Goal: Complete application form: Complete application form

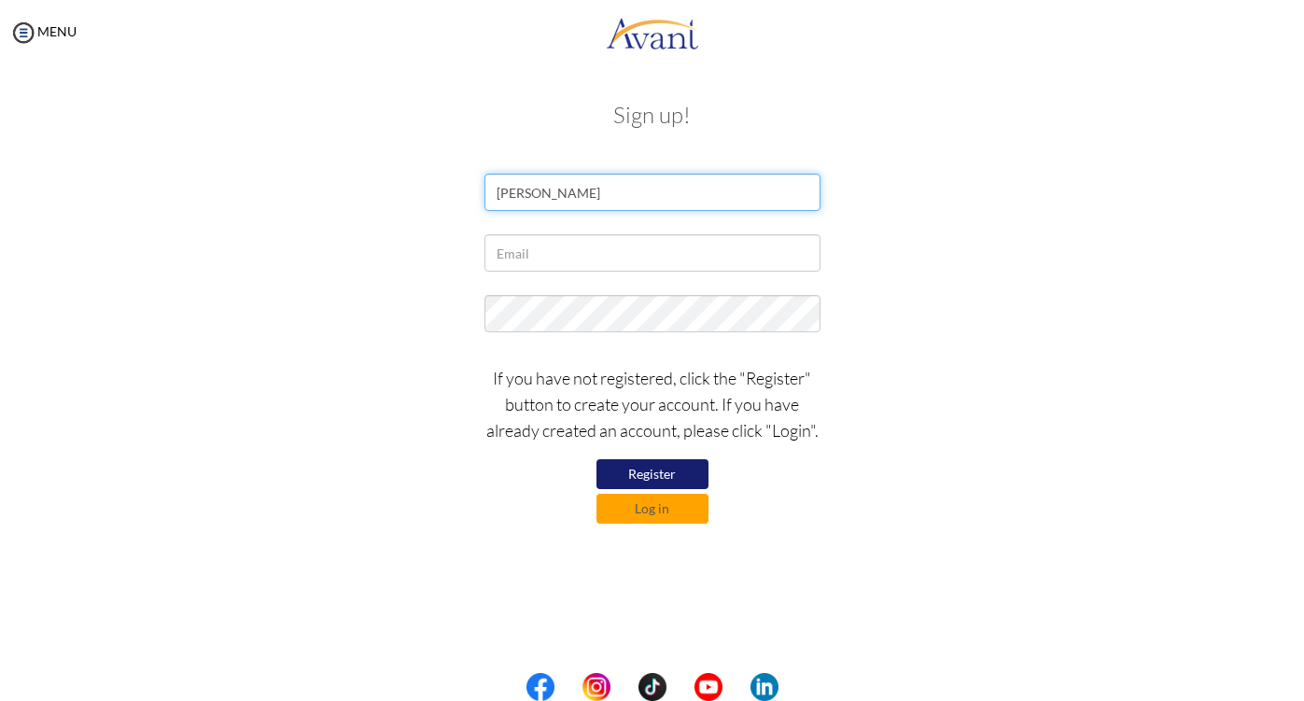
type input "DONVER BILLONES"
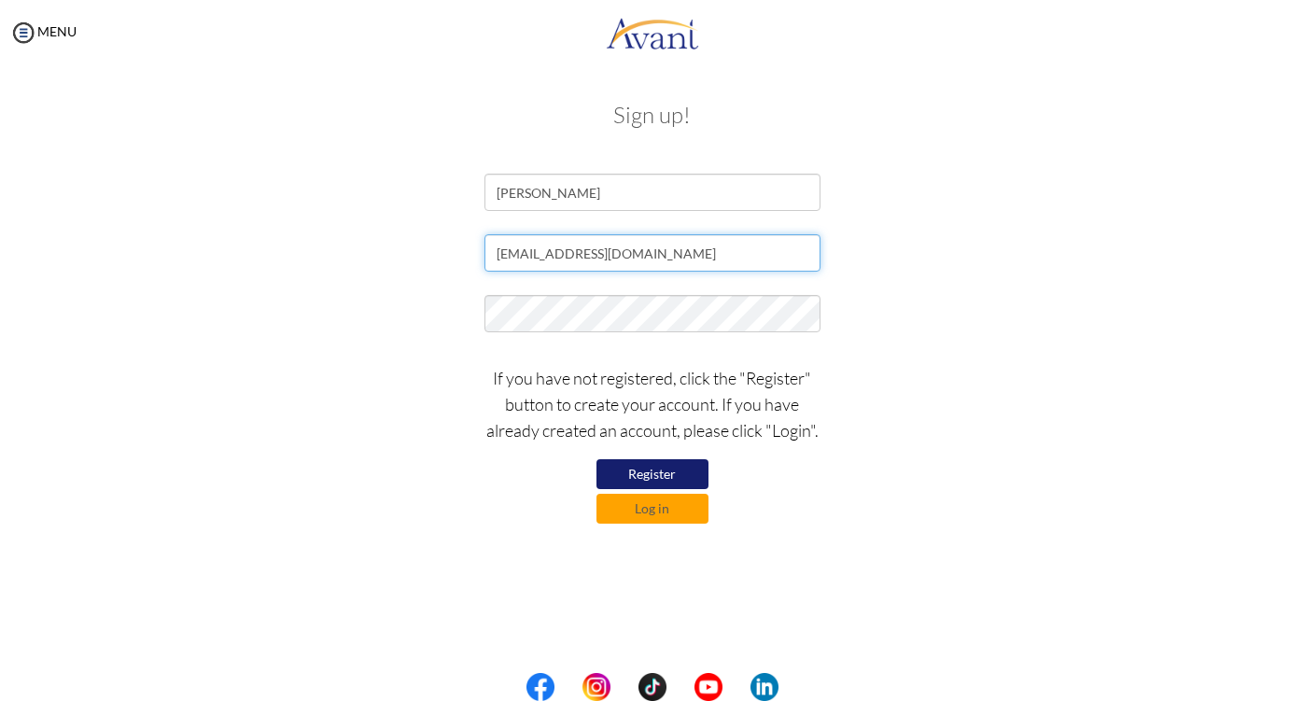
type input "donver_billones08@yahoo.com"
click at [655, 477] on button "Register" at bounding box center [653, 474] width 112 height 30
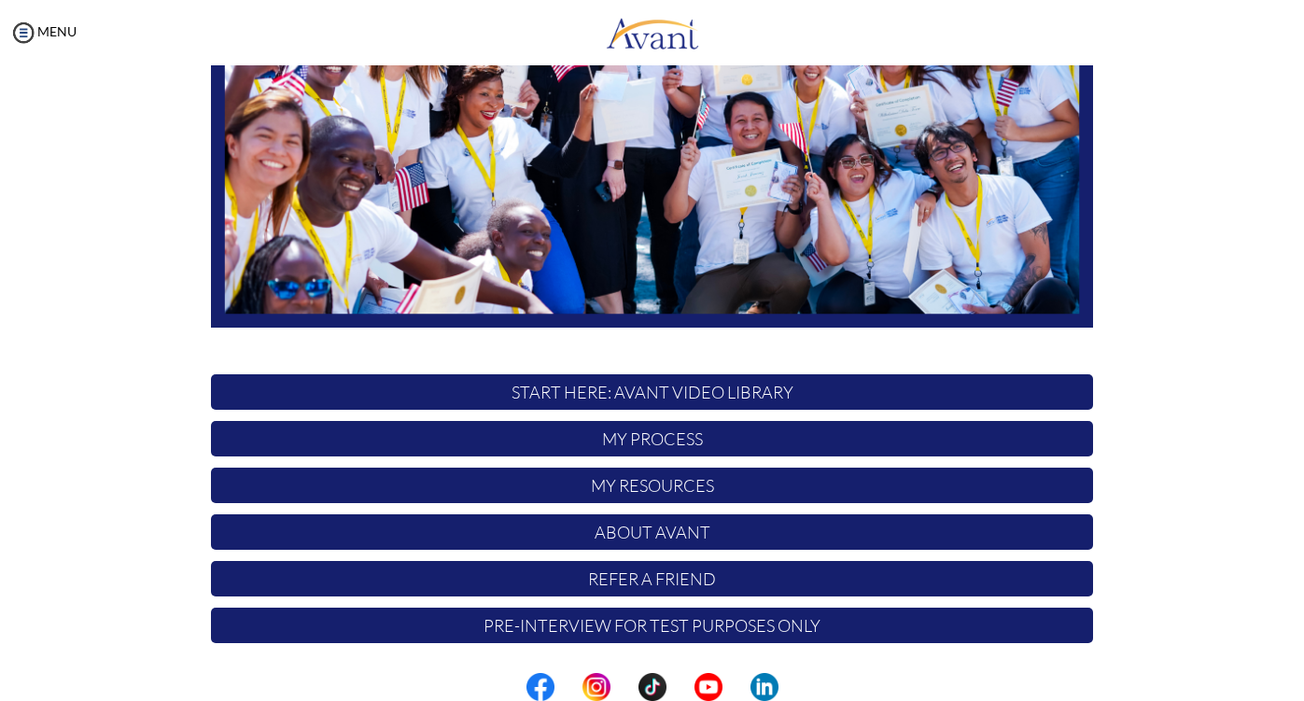
scroll to position [336, 0]
click at [664, 443] on p "My Process" at bounding box center [652, 438] width 882 height 35
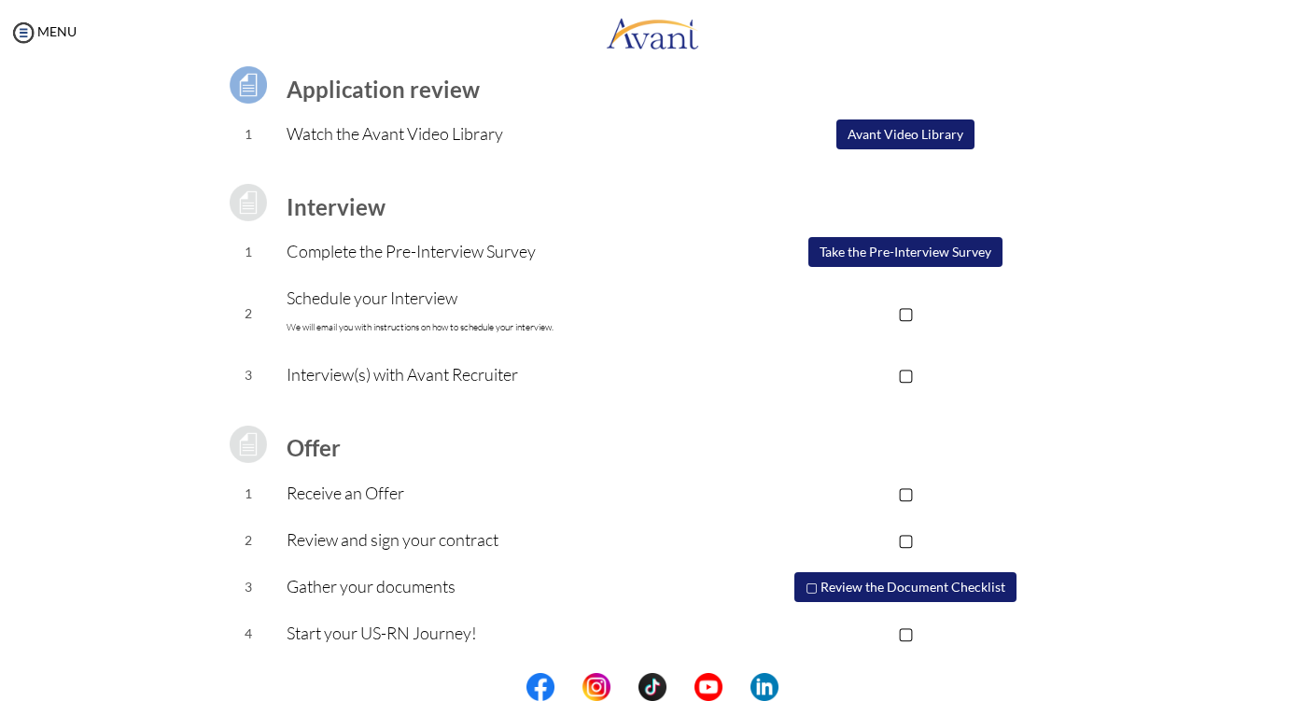
scroll to position [0, 0]
click at [935, 252] on button "Take the Pre-Interview Survey" at bounding box center [906, 252] width 194 height 30
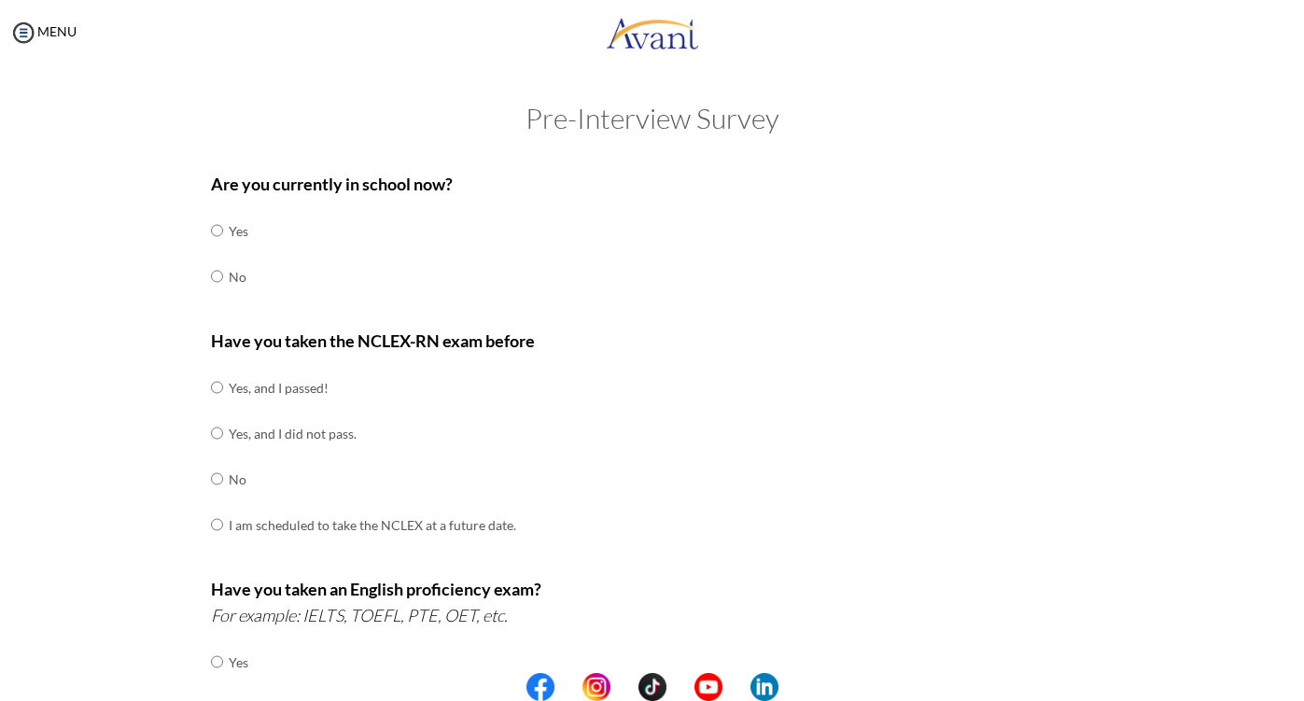
click at [220, 384] on input "radio" at bounding box center [217, 387] width 12 height 37
radio input "true"
click at [214, 281] on input "radio" at bounding box center [217, 276] width 12 height 37
radio input "true"
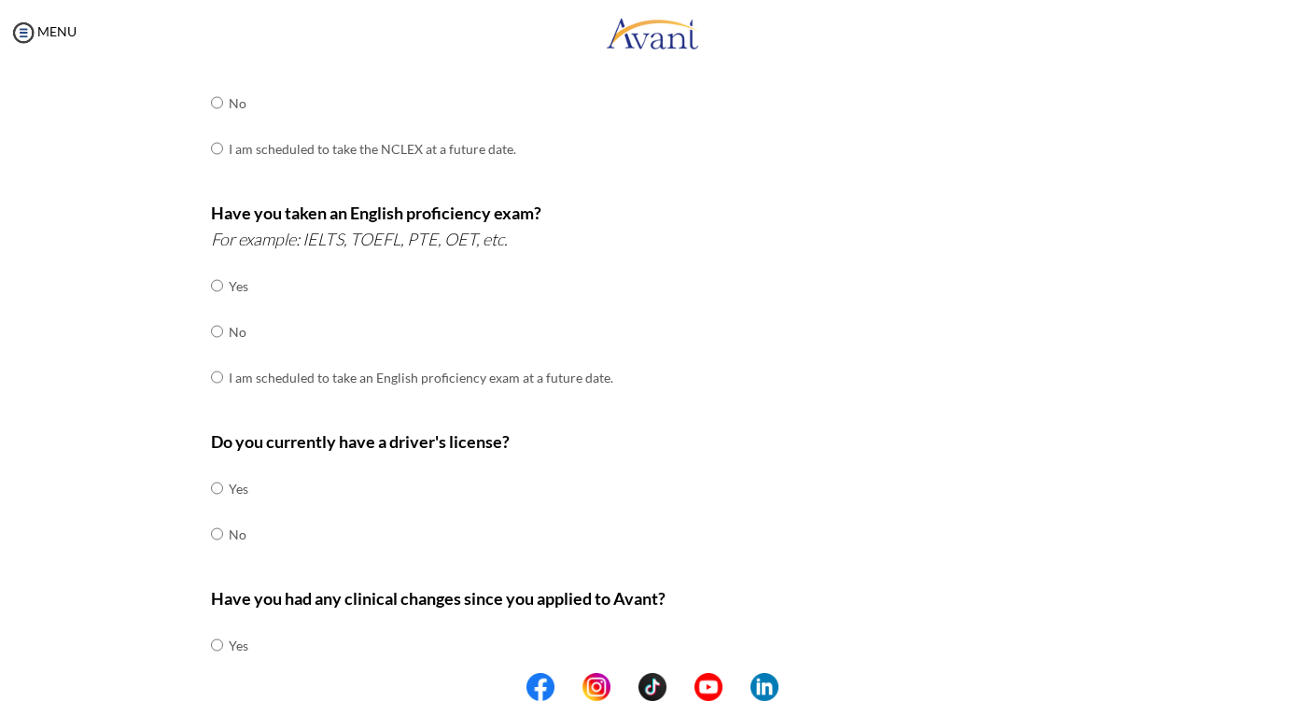
scroll to position [377, 0]
click at [217, 320] on input "radio" at bounding box center [217, 330] width 12 height 37
radio input "true"
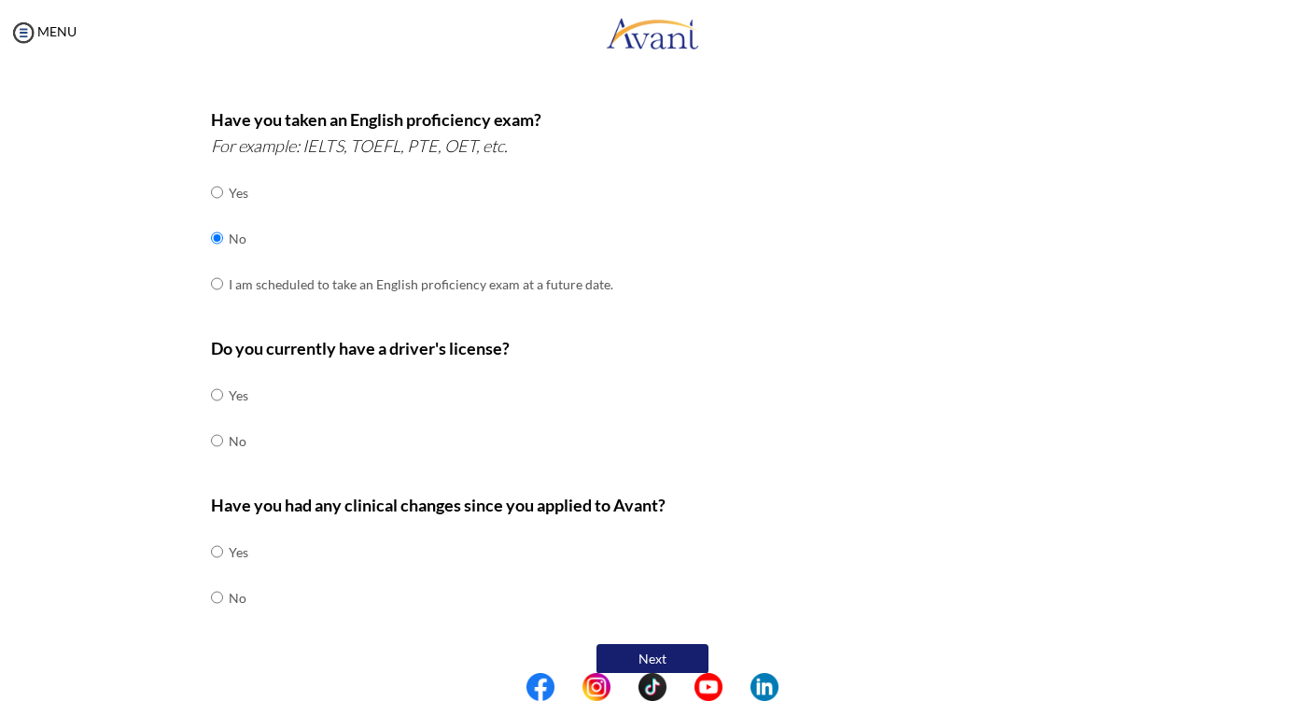
scroll to position [0, 0]
click at [218, 423] on input "radio" at bounding box center [217, 440] width 12 height 37
radio input "true"
click at [217, 579] on input "radio" at bounding box center [217, 597] width 12 height 37
radio input "true"
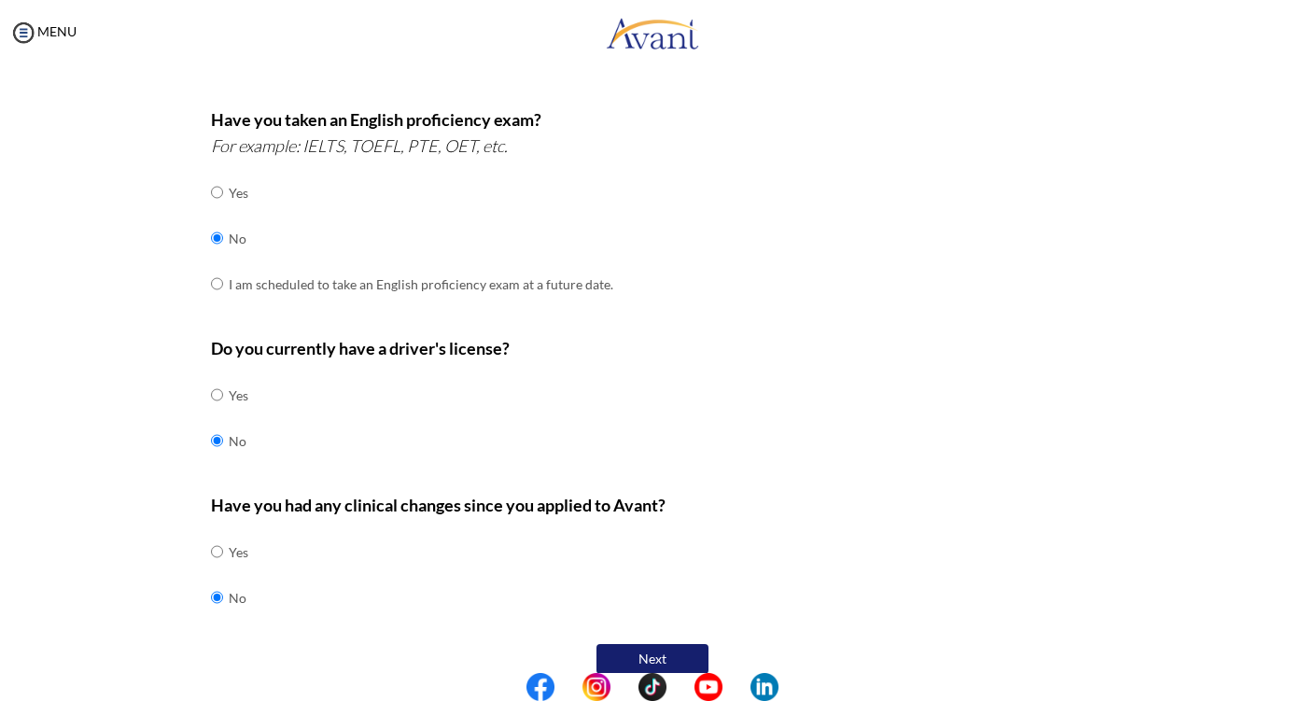
click at [661, 644] on button "Next" at bounding box center [653, 659] width 112 height 30
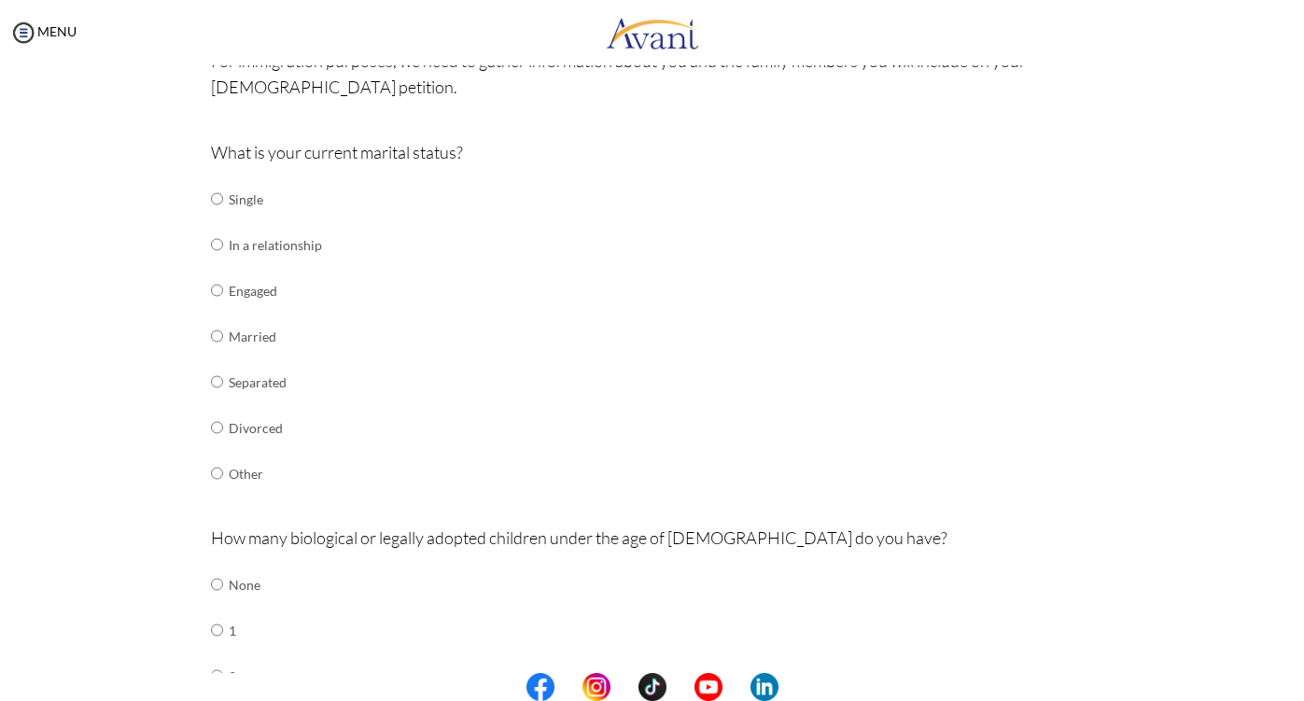
scroll to position [170, 0]
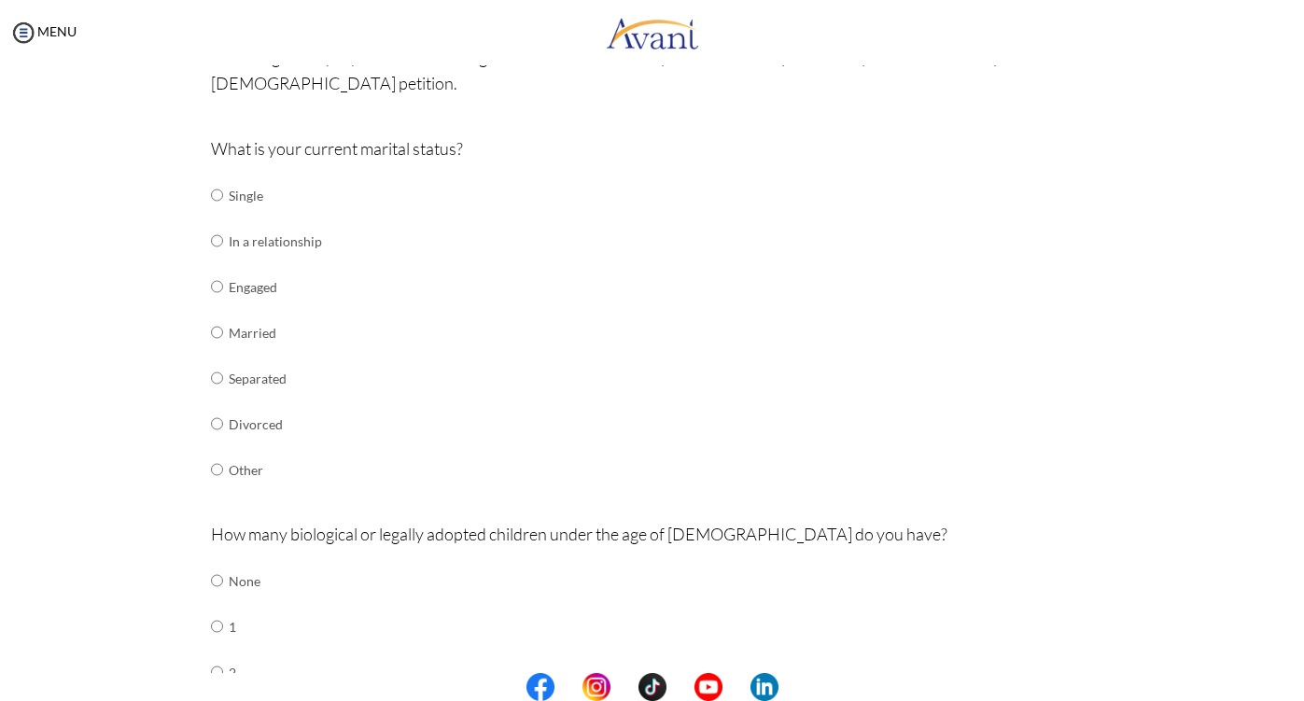
click at [216, 196] on input "radio" at bounding box center [217, 194] width 12 height 37
radio input "true"
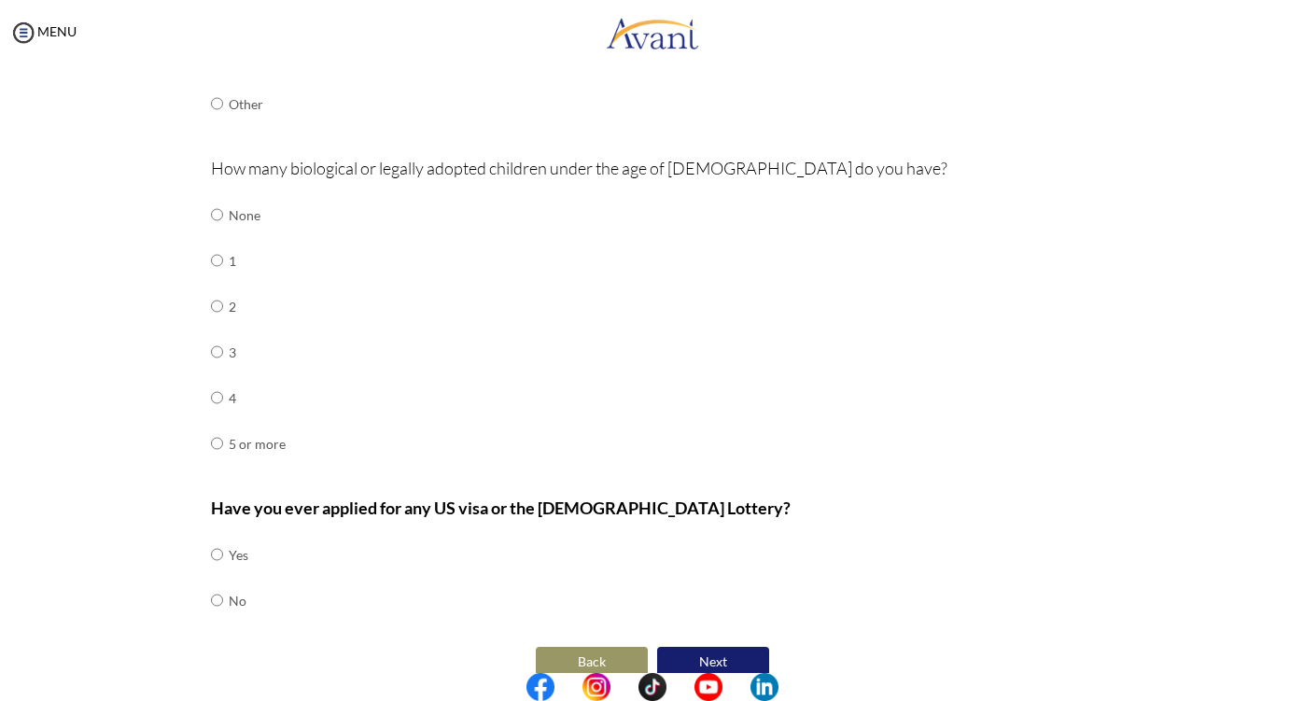
scroll to position [535, 0]
click at [218, 209] on input "radio" at bounding box center [217, 215] width 12 height 37
radio input "true"
click at [218, 537] on input "radio" at bounding box center [217, 555] width 12 height 37
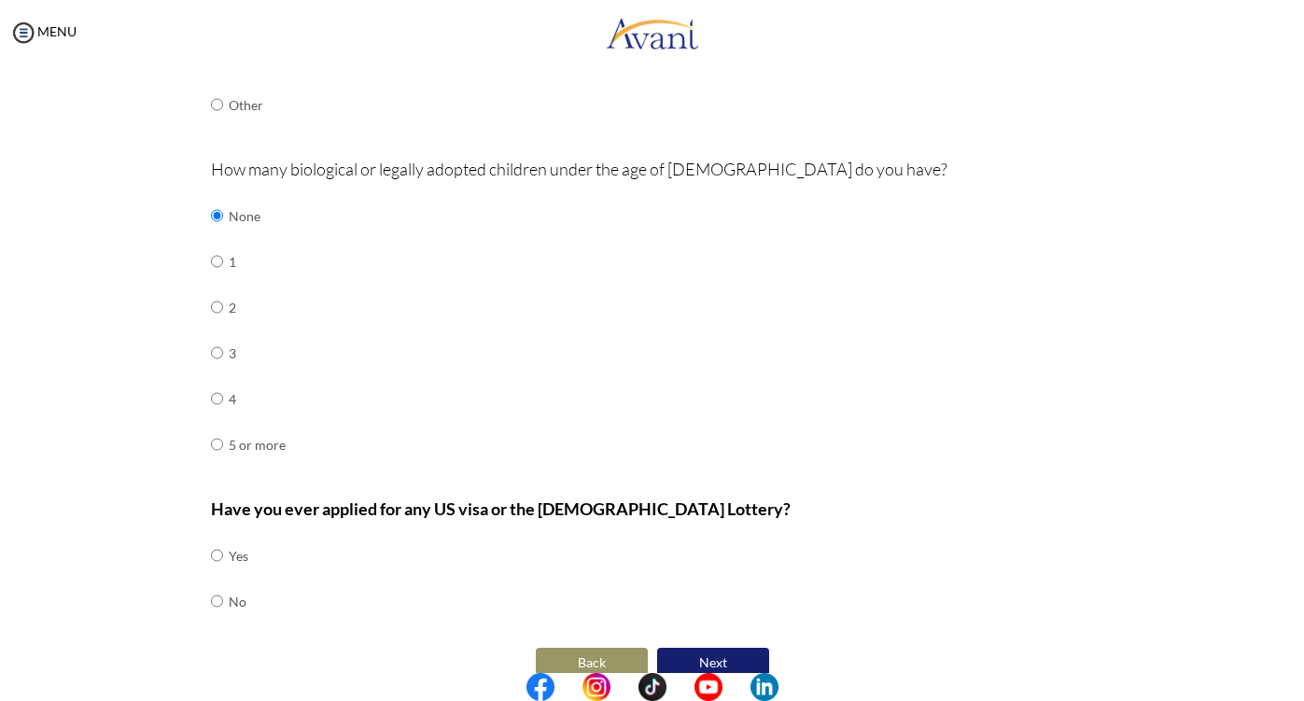
radio input "true"
click at [705, 648] on button "Next" at bounding box center [713, 663] width 112 height 30
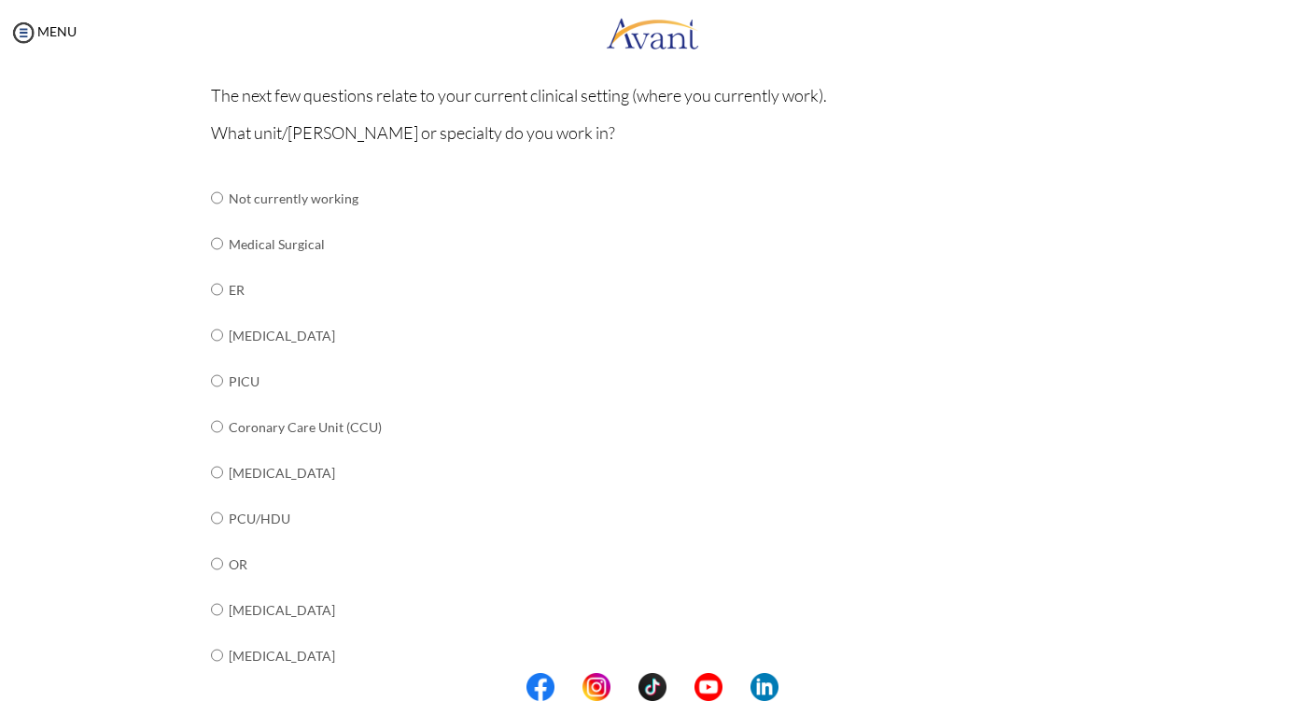
scroll to position [202, 0]
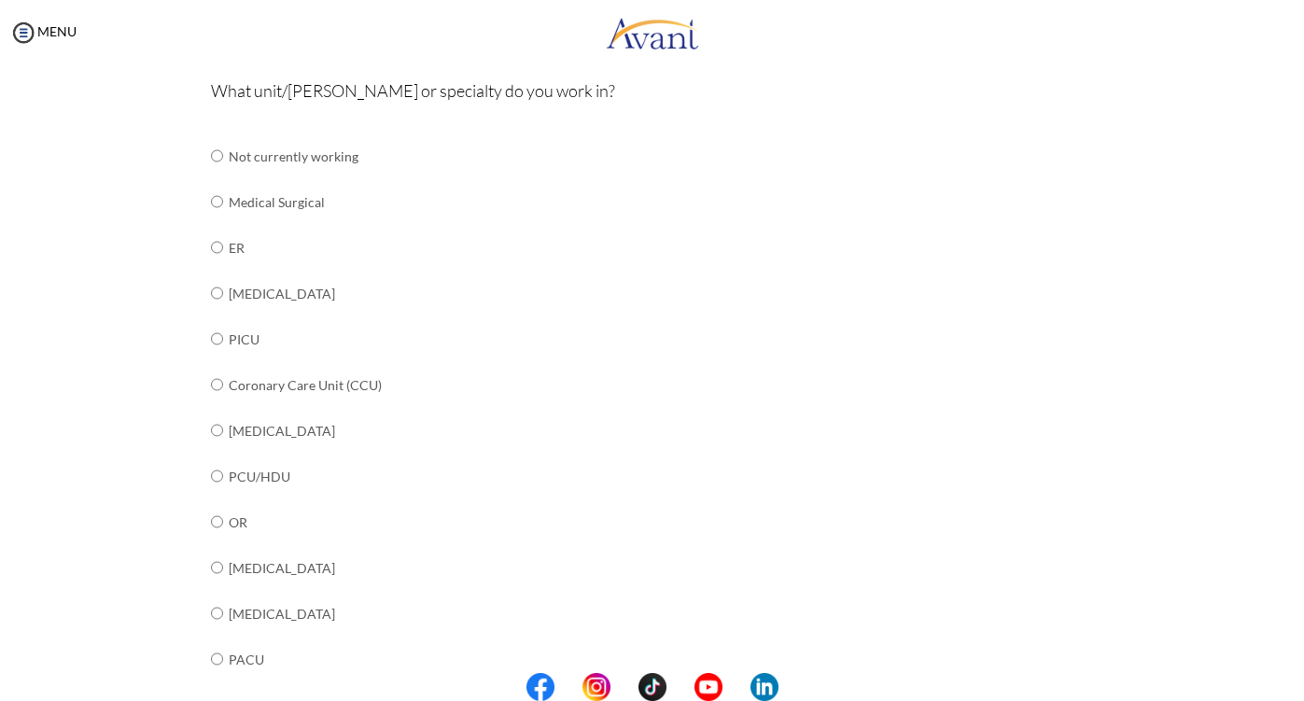
click at [217, 204] on input "radio" at bounding box center [217, 201] width 12 height 37
radio input "true"
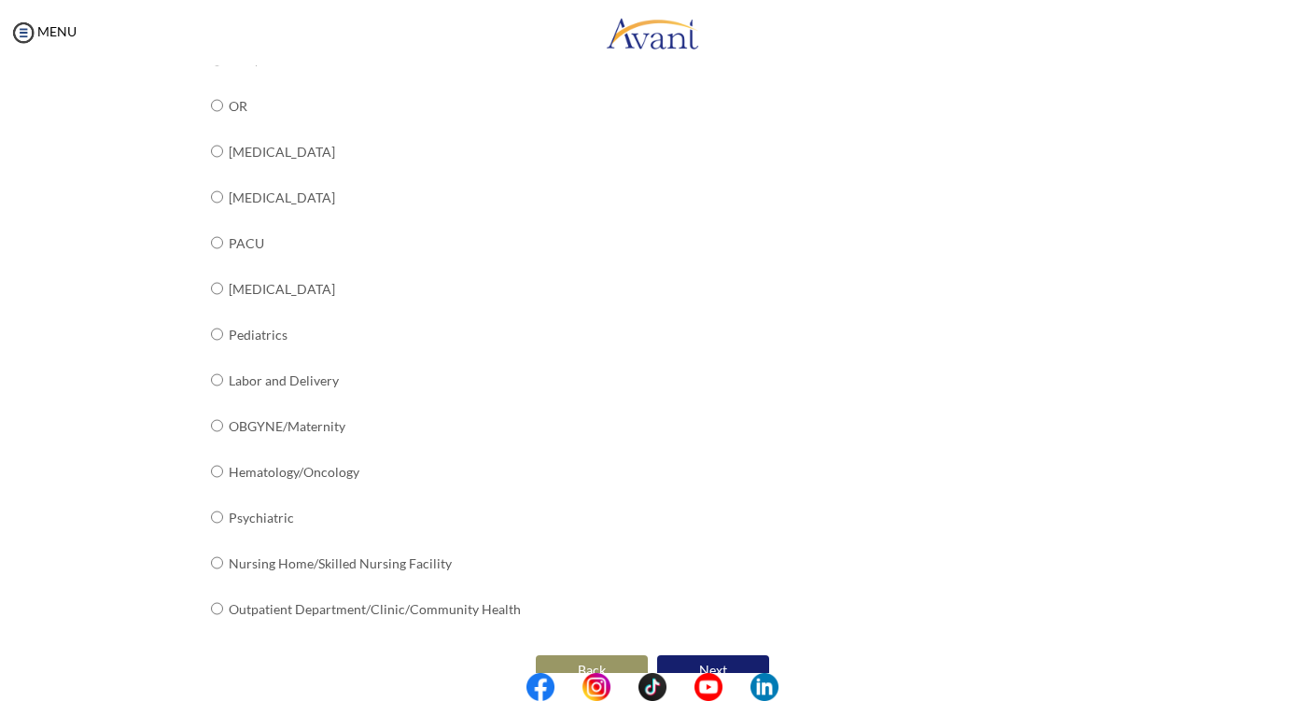
scroll to position [616, 0]
click at [727, 657] on button "Next" at bounding box center [713, 672] width 112 height 30
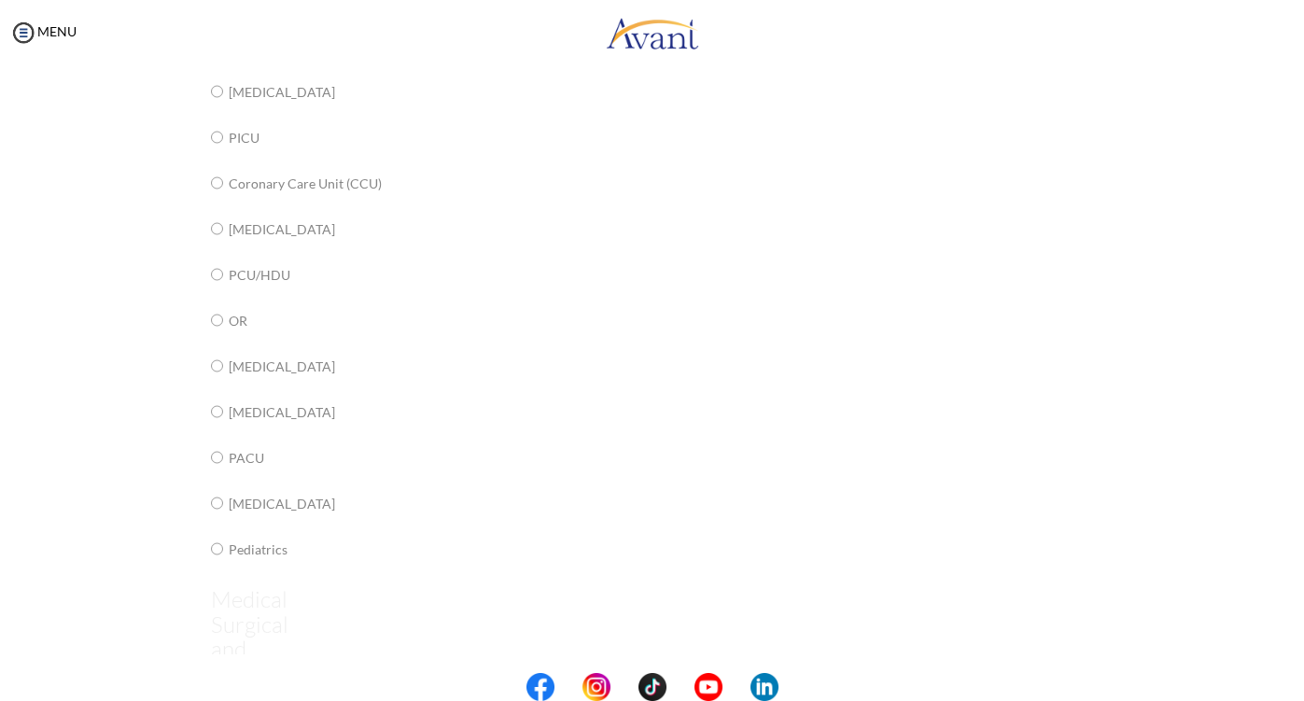
scroll to position [0, 0]
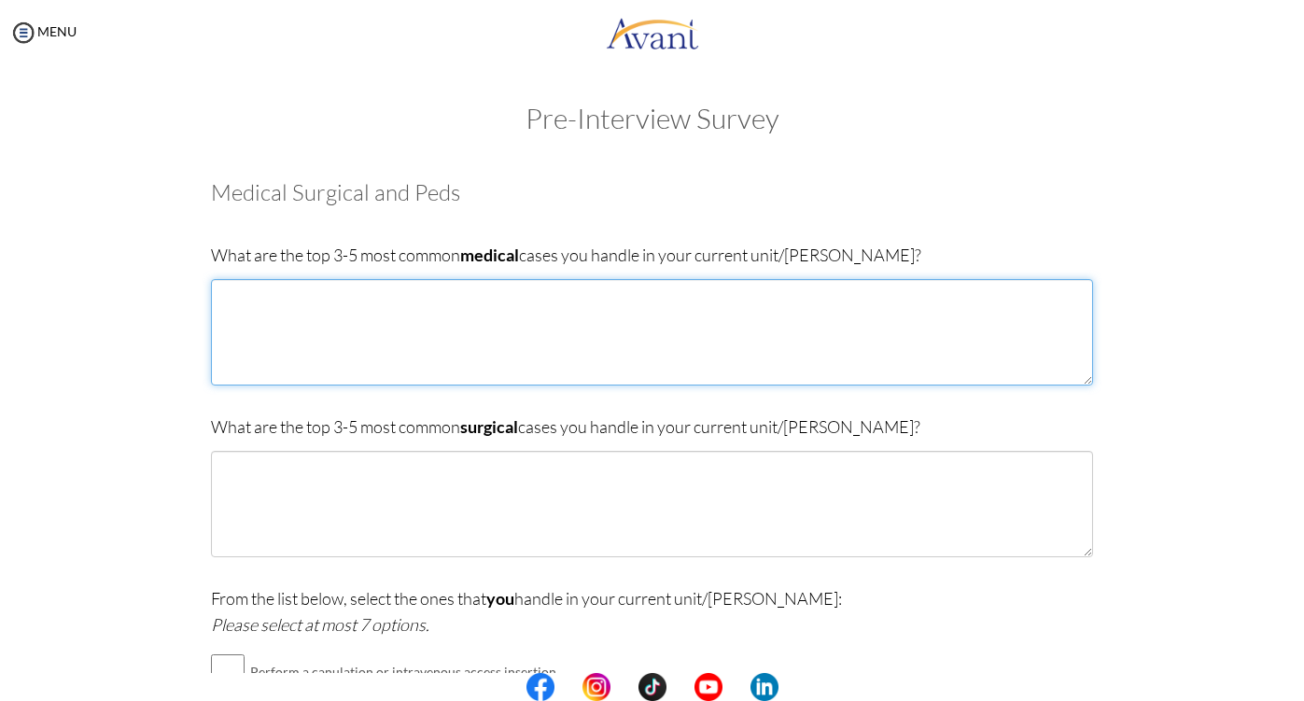
click at [576, 362] on textarea at bounding box center [652, 332] width 882 height 106
type textarea "tuberculosis [MEDICAL_DATA] [MEDICAL_DATA]"
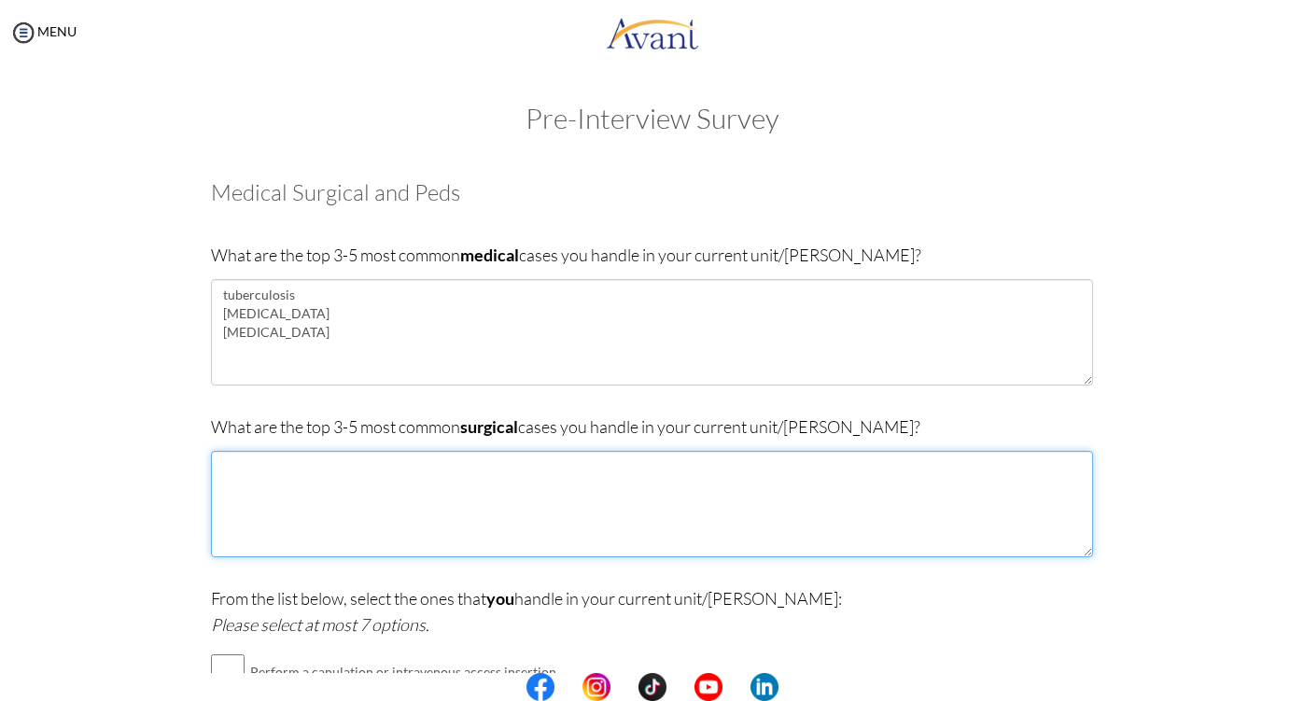
click at [517, 500] on textarea at bounding box center [652, 504] width 882 height 106
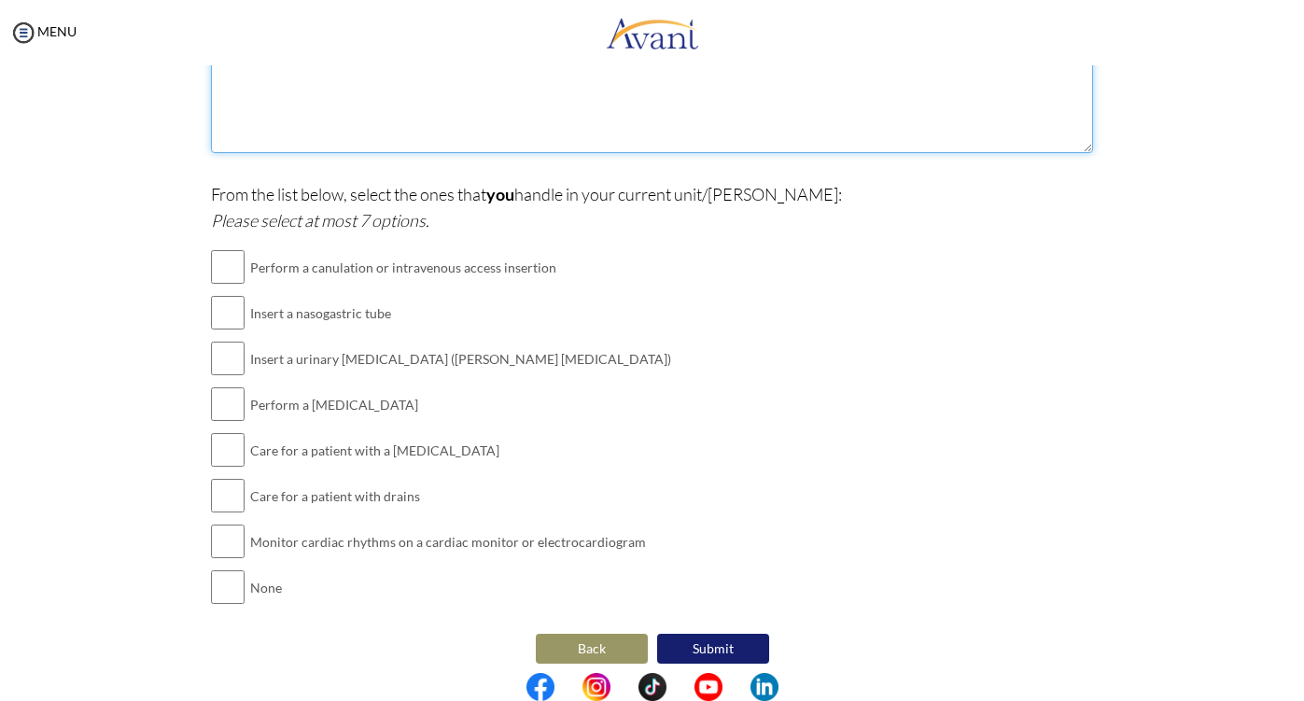
scroll to position [403, 0]
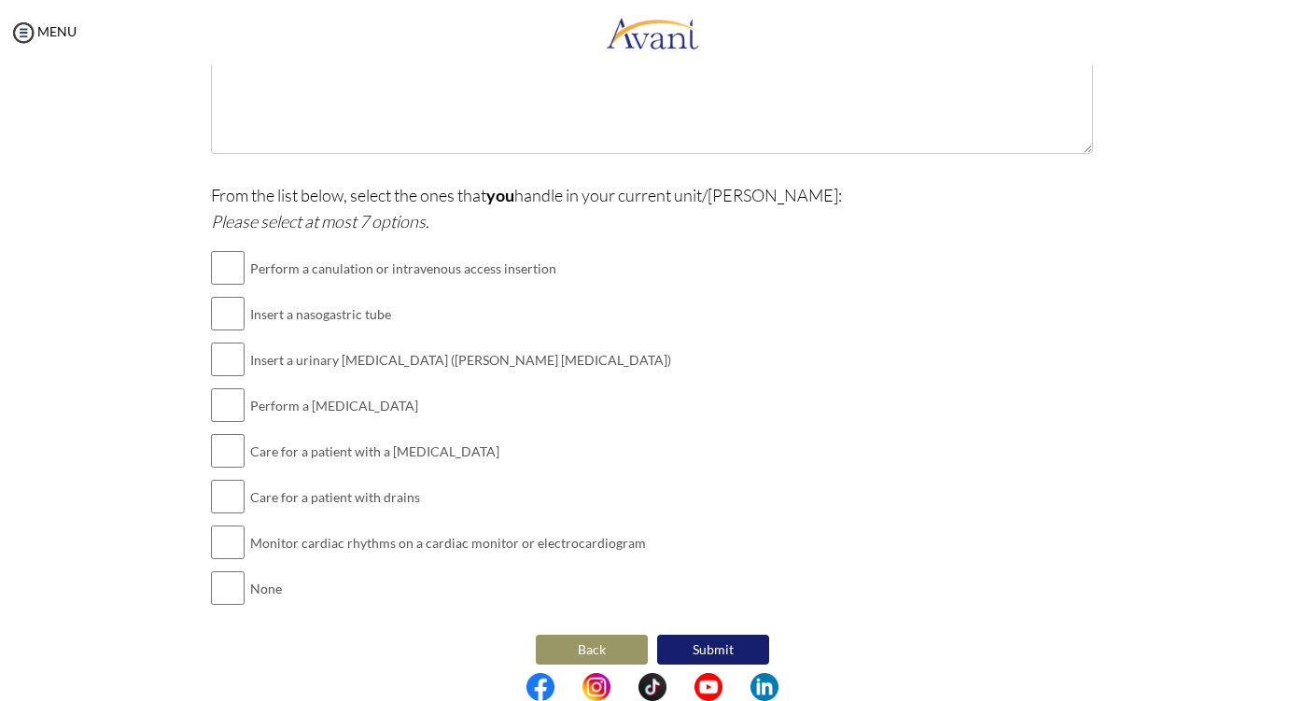
click at [228, 581] on input "checkbox" at bounding box center [228, 588] width 34 height 37
checkbox input "true"
click at [734, 649] on button "Submit" at bounding box center [713, 650] width 112 height 30
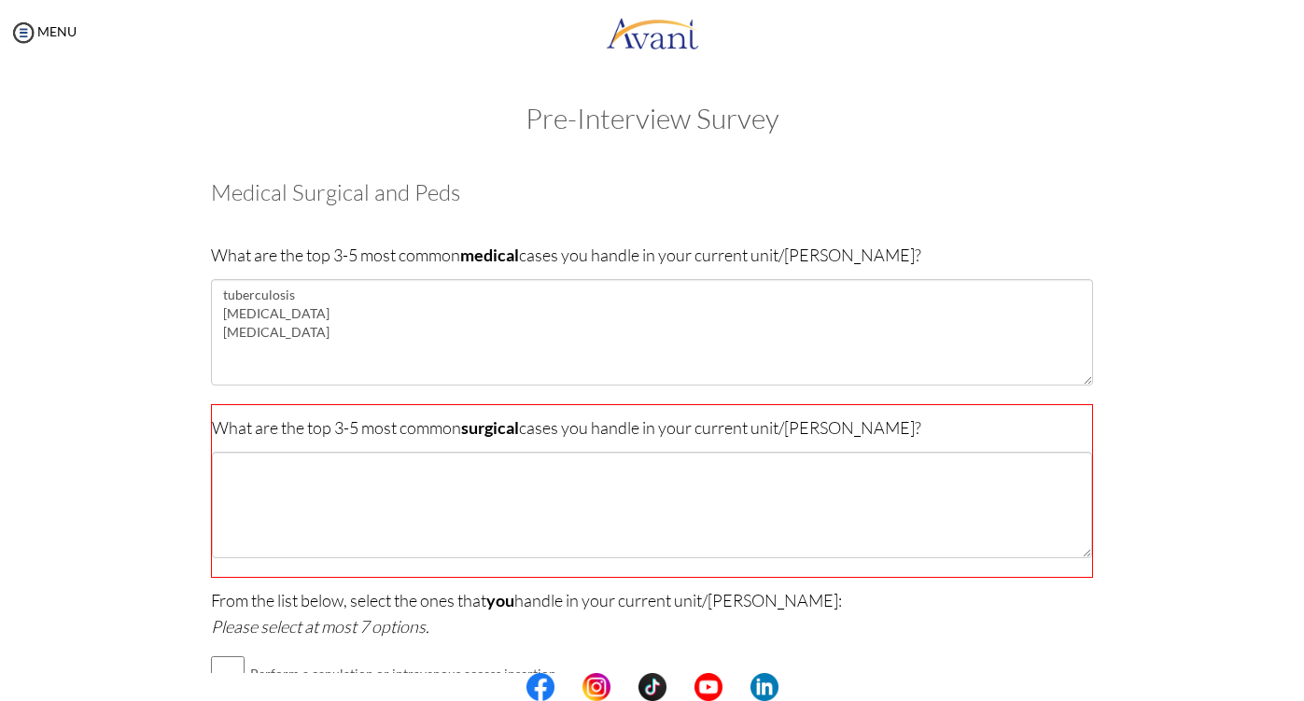
scroll to position [0, 0]
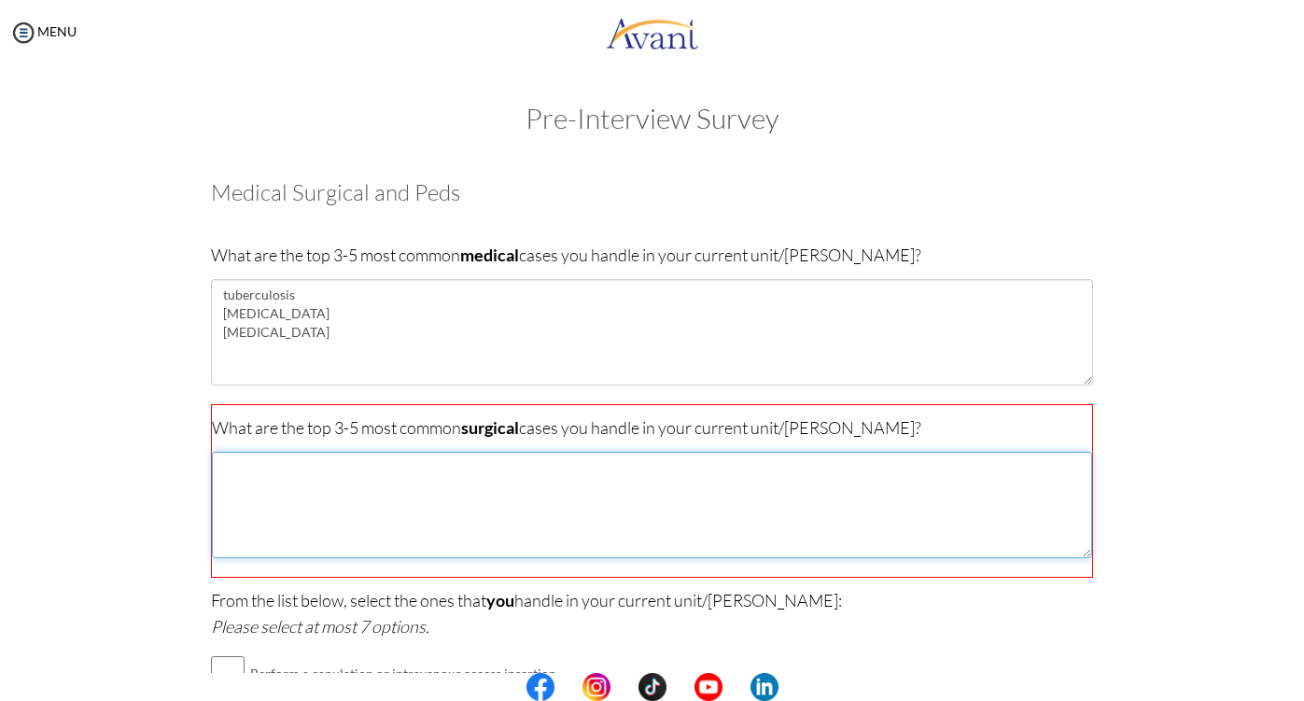
click at [612, 505] on textarea at bounding box center [652, 505] width 880 height 106
type textarea "none"
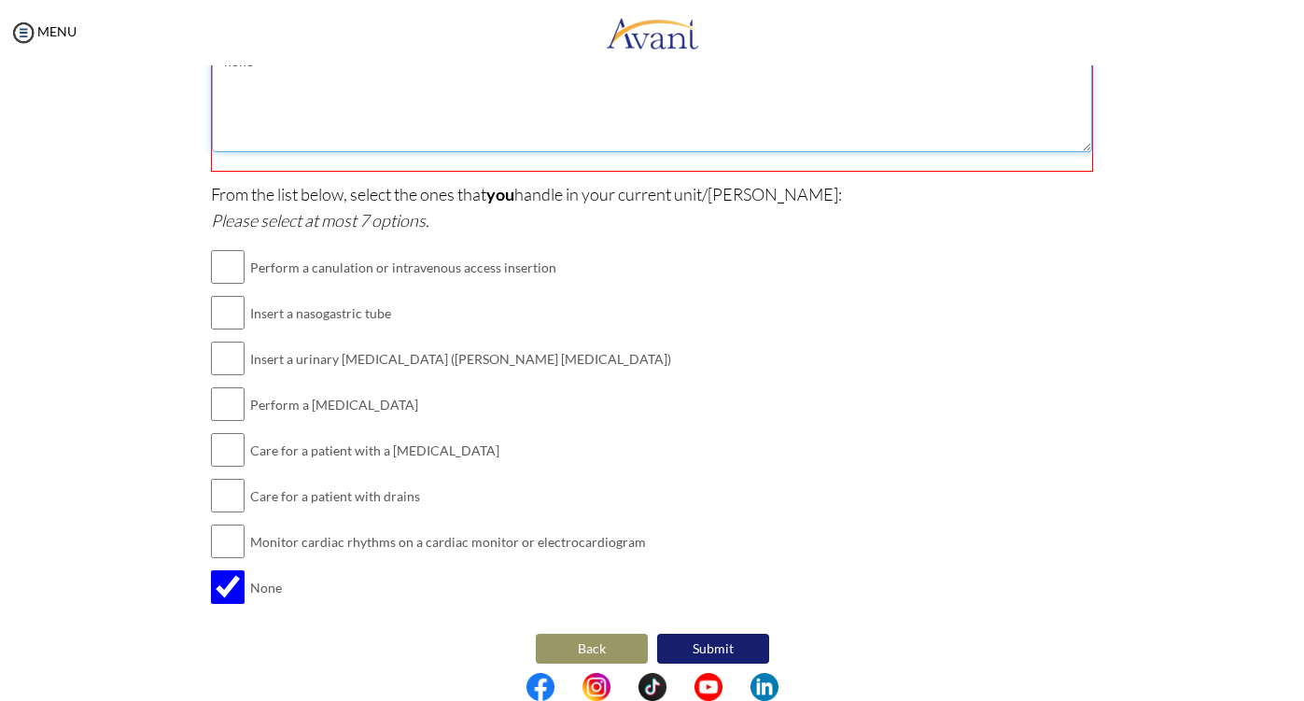
scroll to position [405, 0]
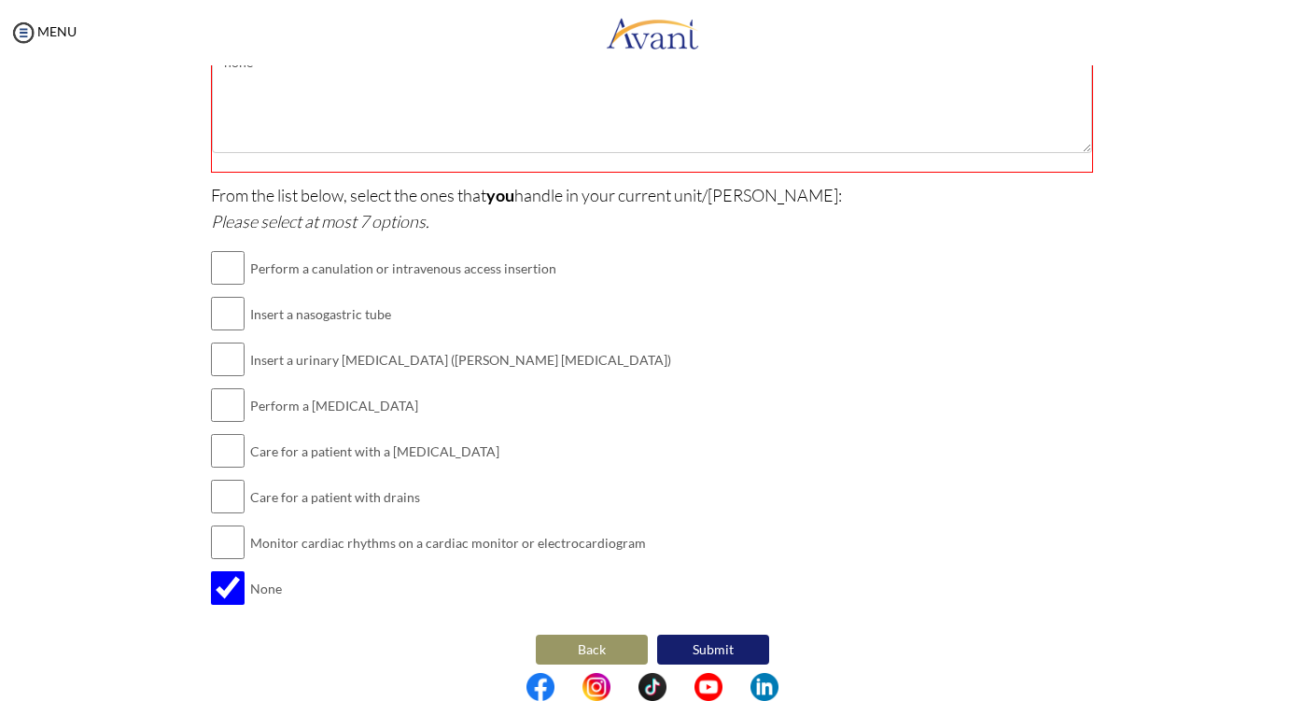
click at [712, 643] on button "Submit" at bounding box center [713, 650] width 112 height 30
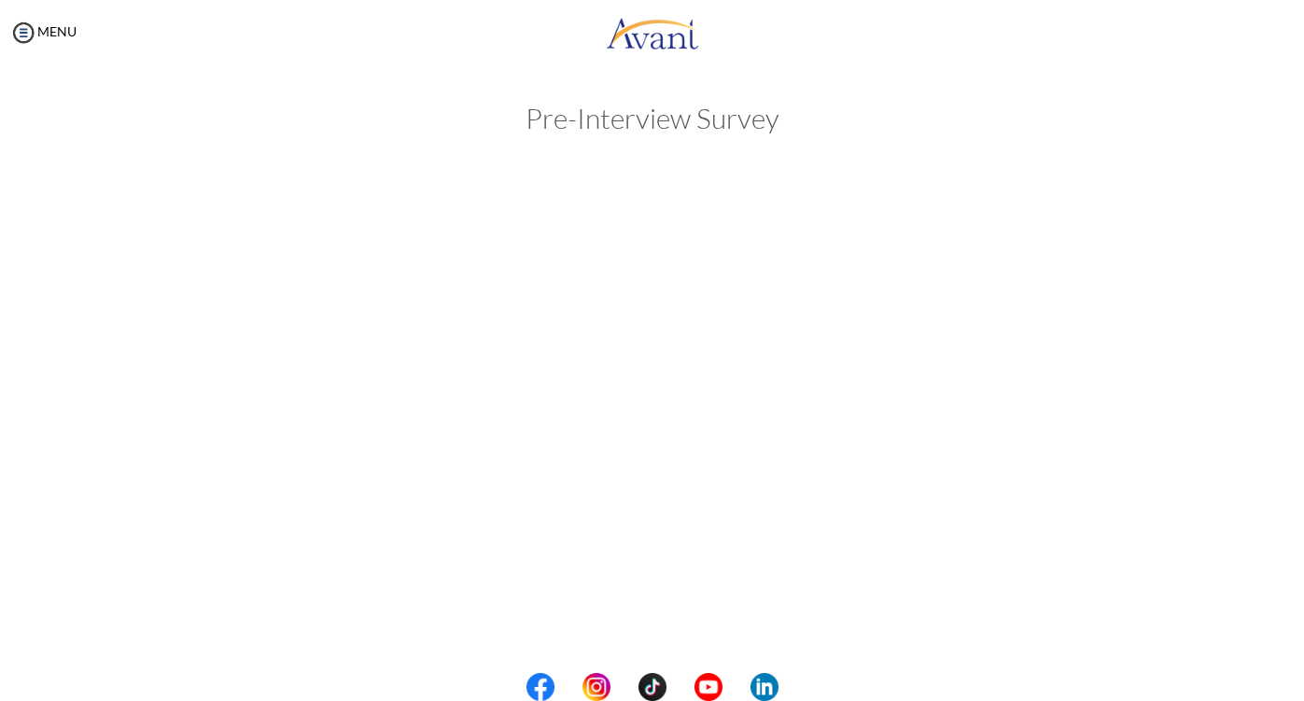
scroll to position [0, 0]
